Goal: Task Accomplishment & Management: Manage account settings

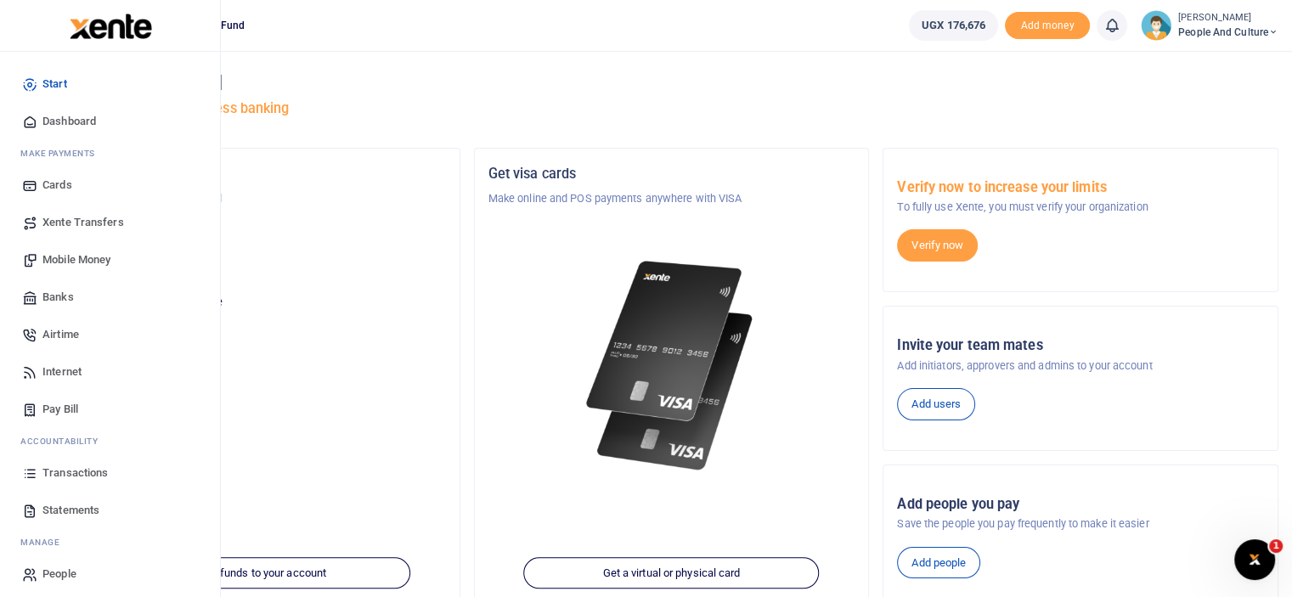
click at [80, 474] on span "Transactions" at bounding box center [74, 473] width 65 height 17
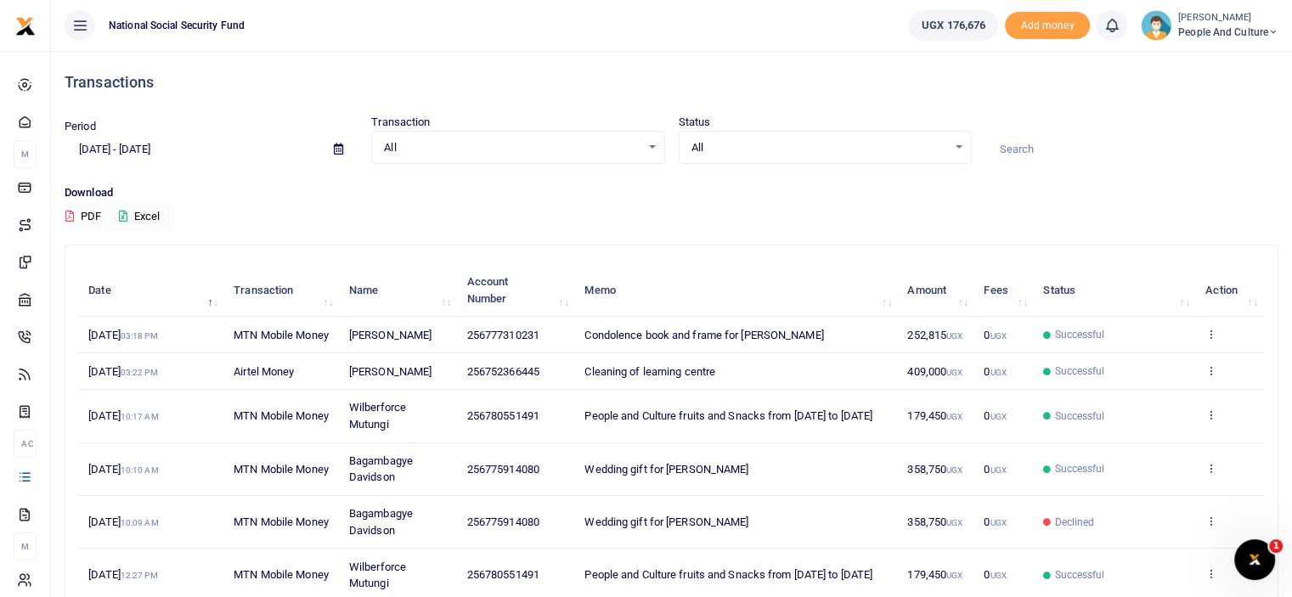
click at [339, 155] on span at bounding box center [338, 149] width 38 height 29
click at [339, 147] on icon at bounding box center [338, 149] width 9 height 11
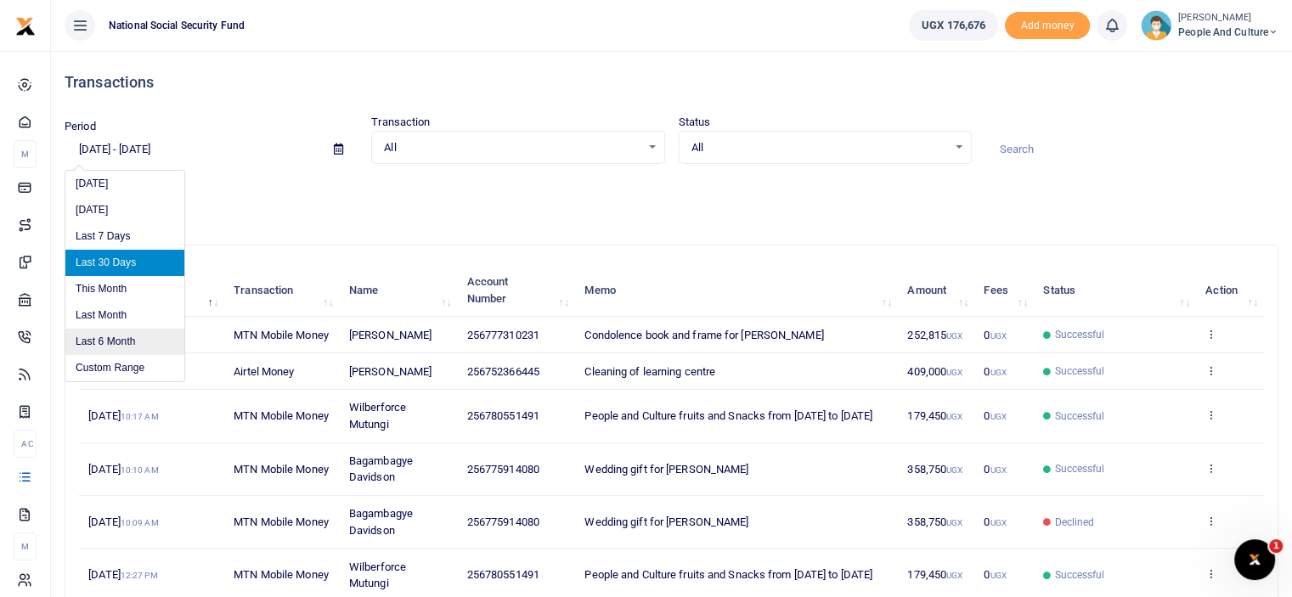
click at [116, 334] on li "Last 6 Month" at bounding box center [124, 342] width 119 height 26
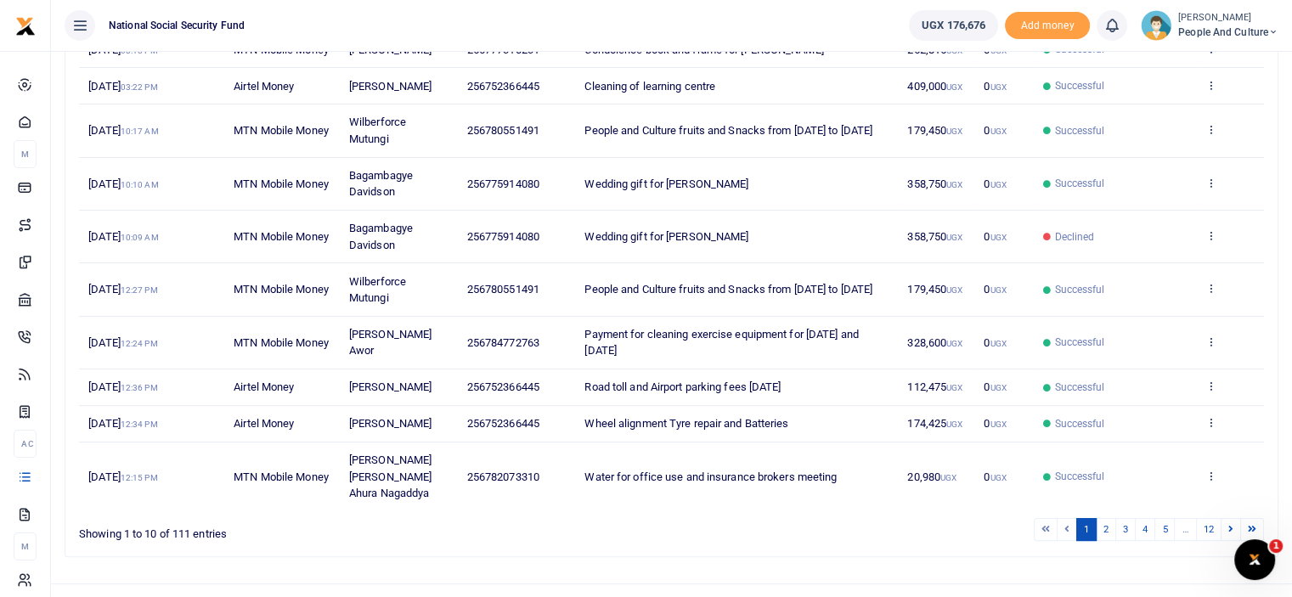
scroll to position [313, 0]
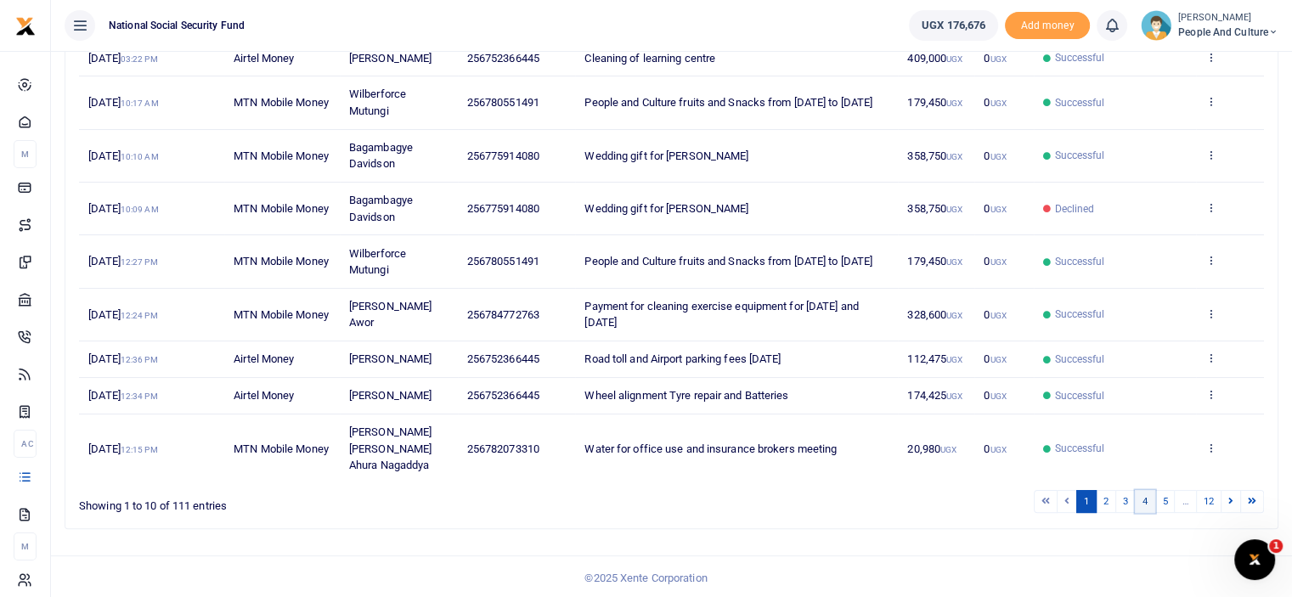
click at [1144, 498] on link "4" at bounding box center [1145, 501] width 20 height 23
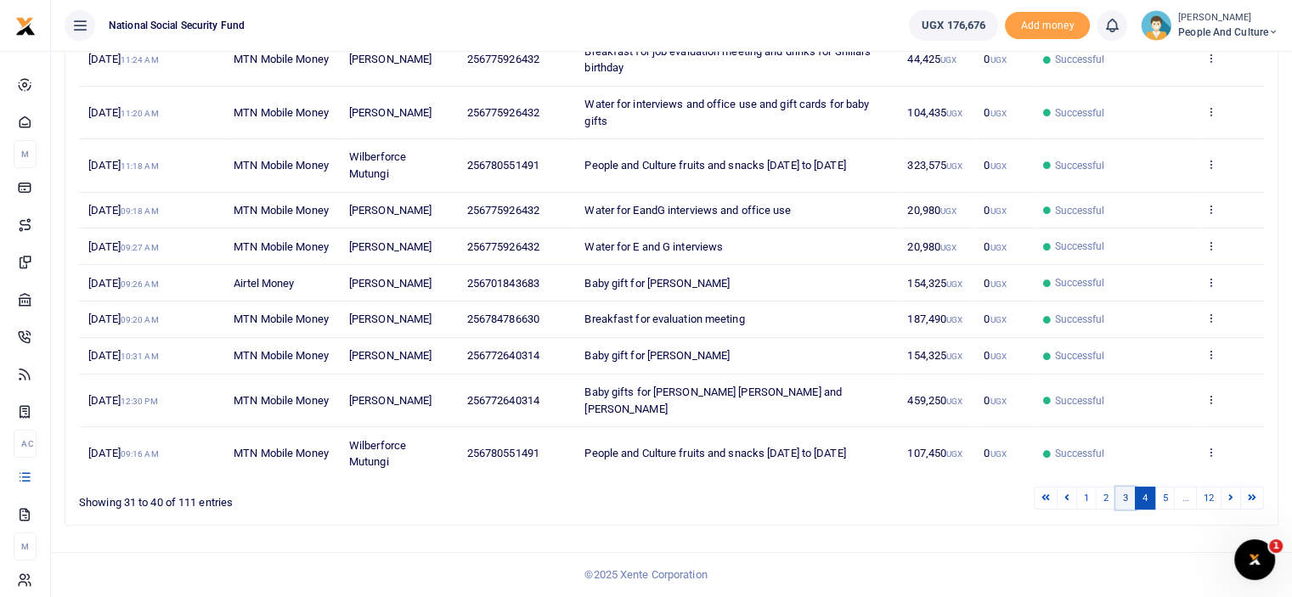
click at [1128, 510] on link "3" at bounding box center [1125, 498] width 20 height 23
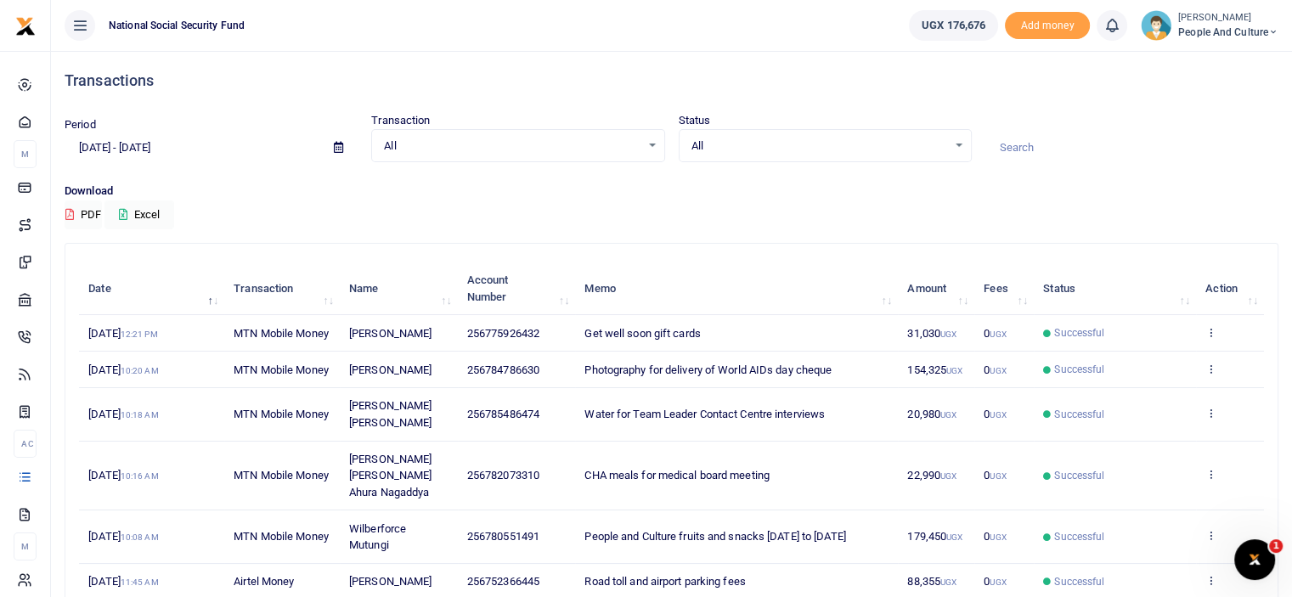
scroll to position [0, 0]
click at [335, 147] on icon at bounding box center [338, 149] width 9 height 11
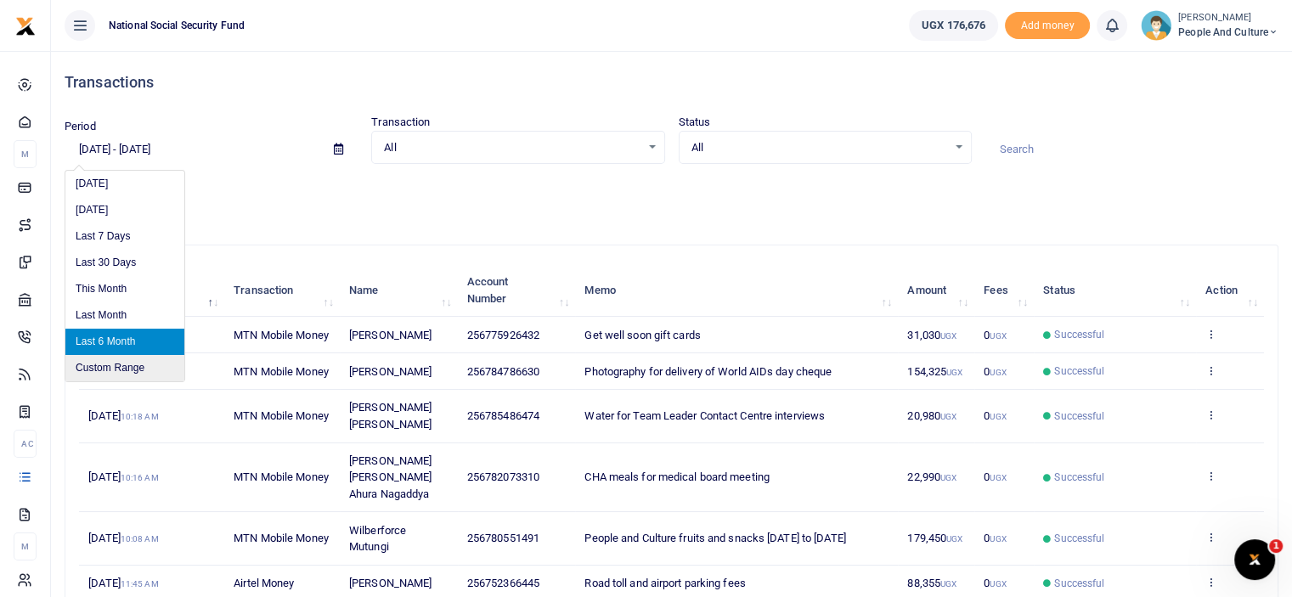
click at [99, 370] on li "Custom Range" at bounding box center [124, 368] width 119 height 26
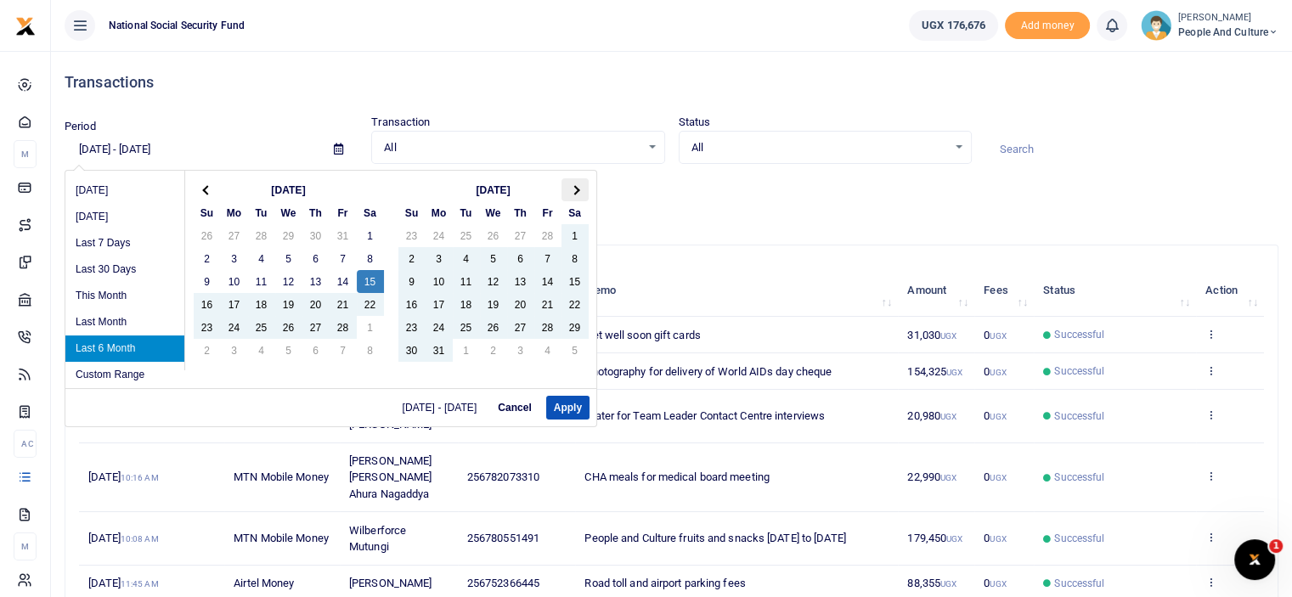
click at [574, 190] on span at bounding box center [574, 189] width 9 height 9
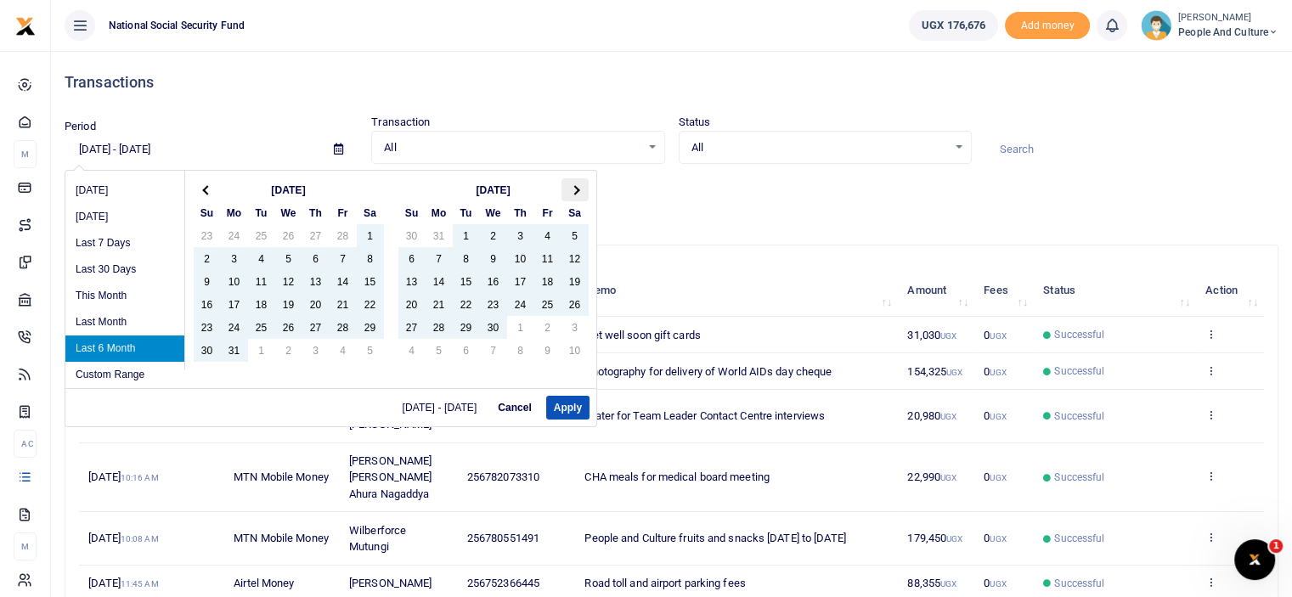
click at [571, 193] on th at bounding box center [575, 189] width 27 height 23
click at [568, 184] on th at bounding box center [575, 189] width 27 height 23
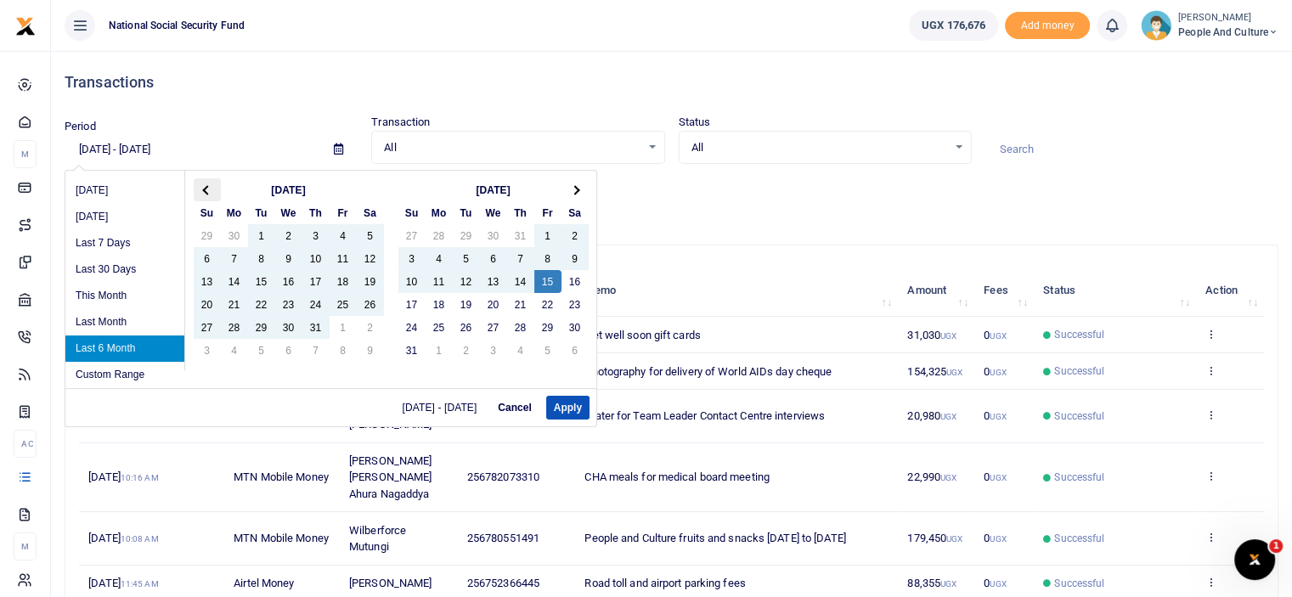
click at [211, 187] on th at bounding box center [207, 189] width 27 height 23
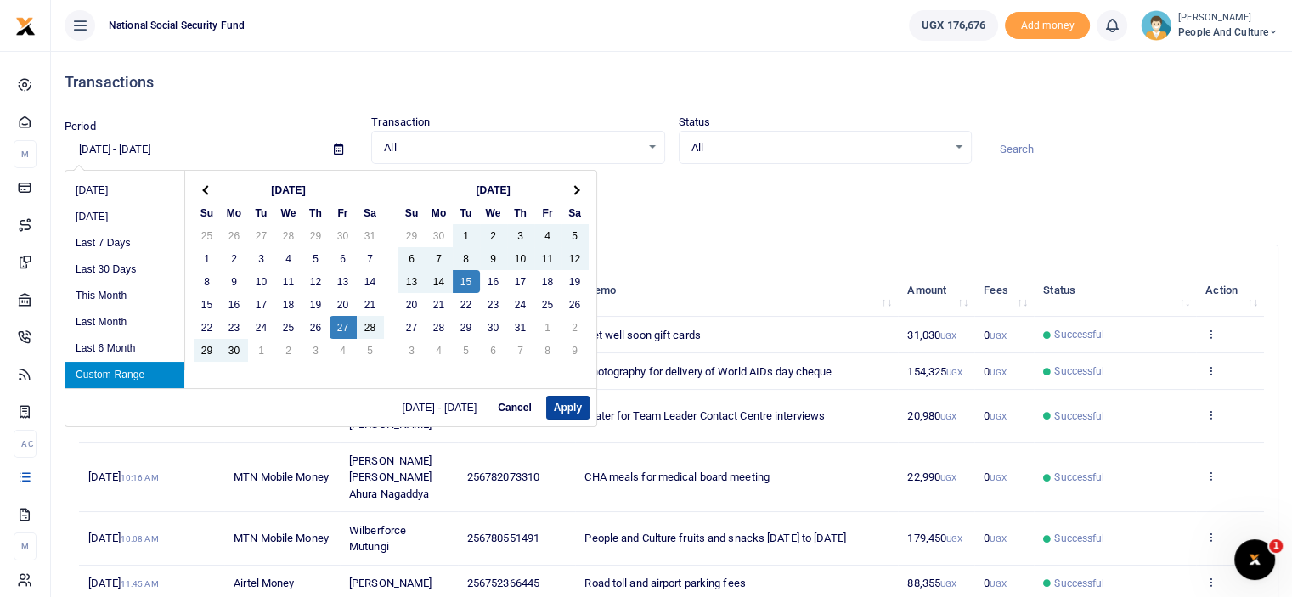
click at [566, 404] on button "Apply" at bounding box center [567, 408] width 43 height 24
type input "[DATE] - [DATE]"
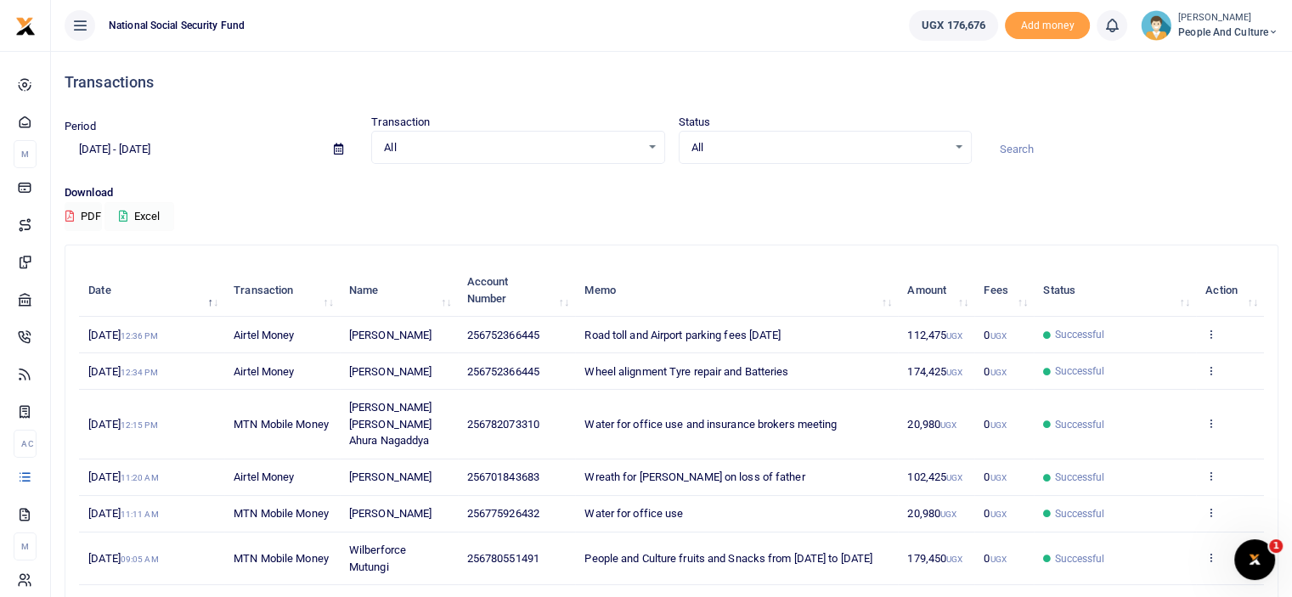
click at [145, 207] on button "Excel" at bounding box center [139, 216] width 70 height 29
